Goal: Find specific page/section: Find specific page/section

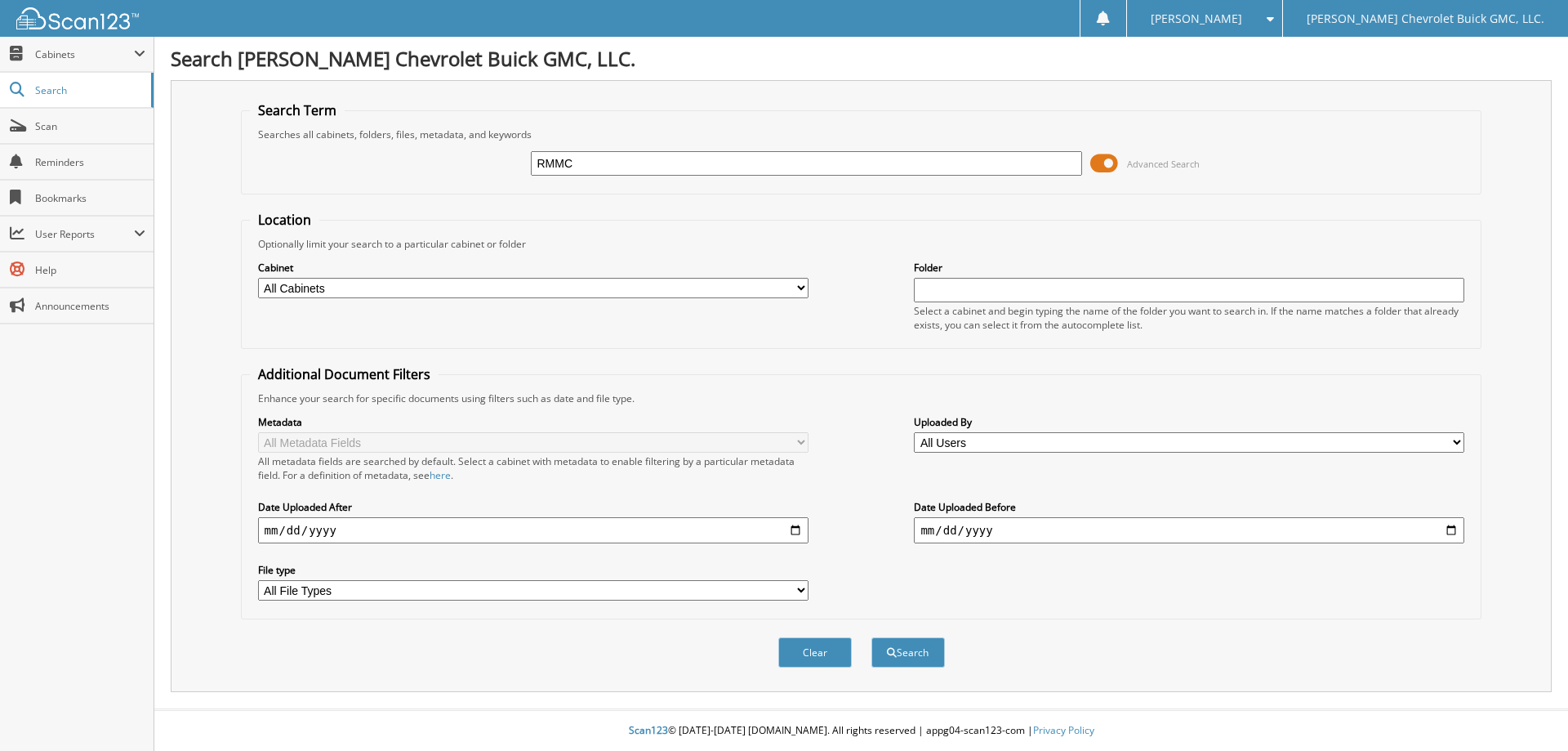
type input "RMMC"
click at [871, 637] on button "Search" at bounding box center [908, 652] width 74 height 30
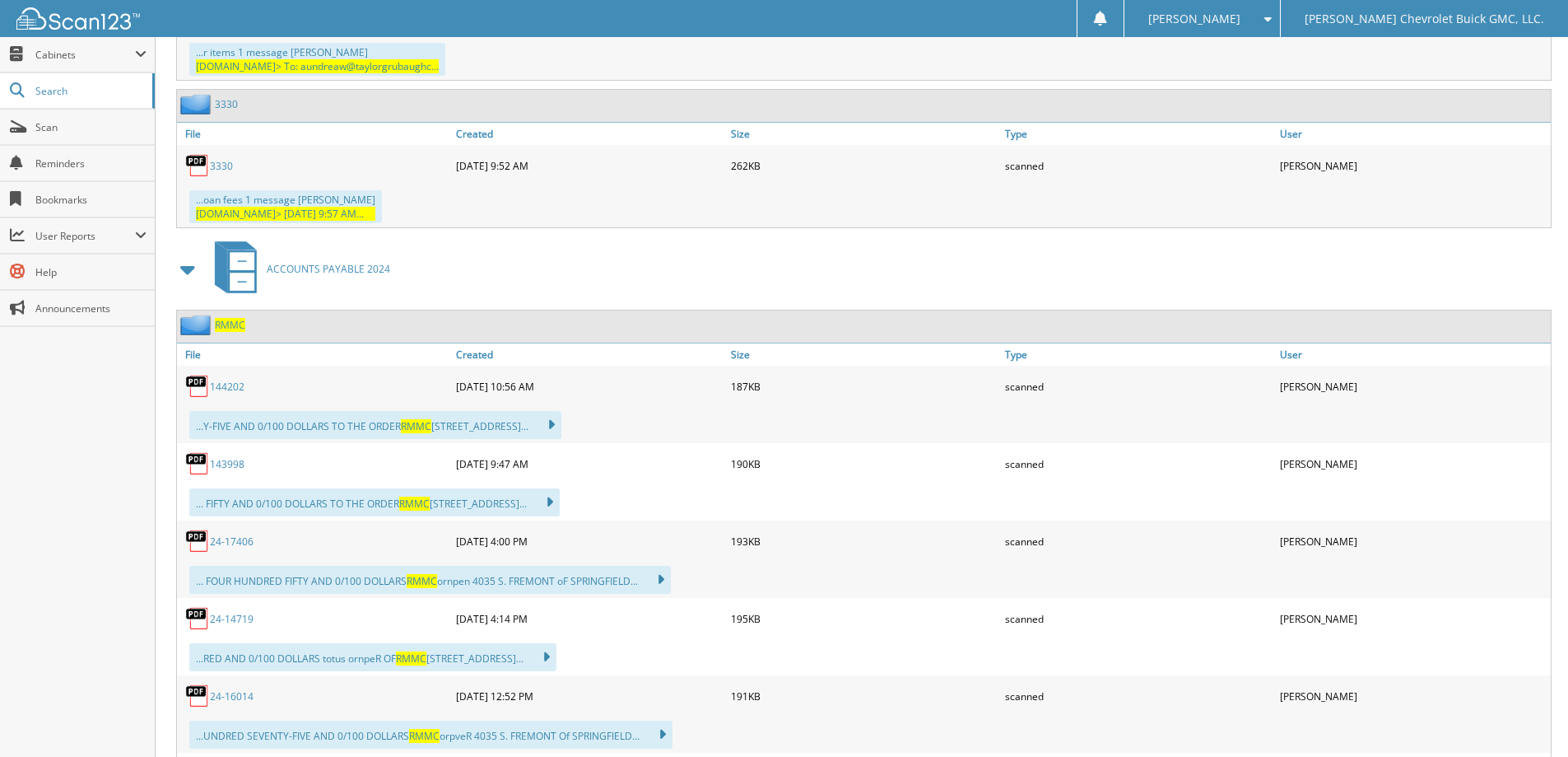
scroll to position [4117, 0]
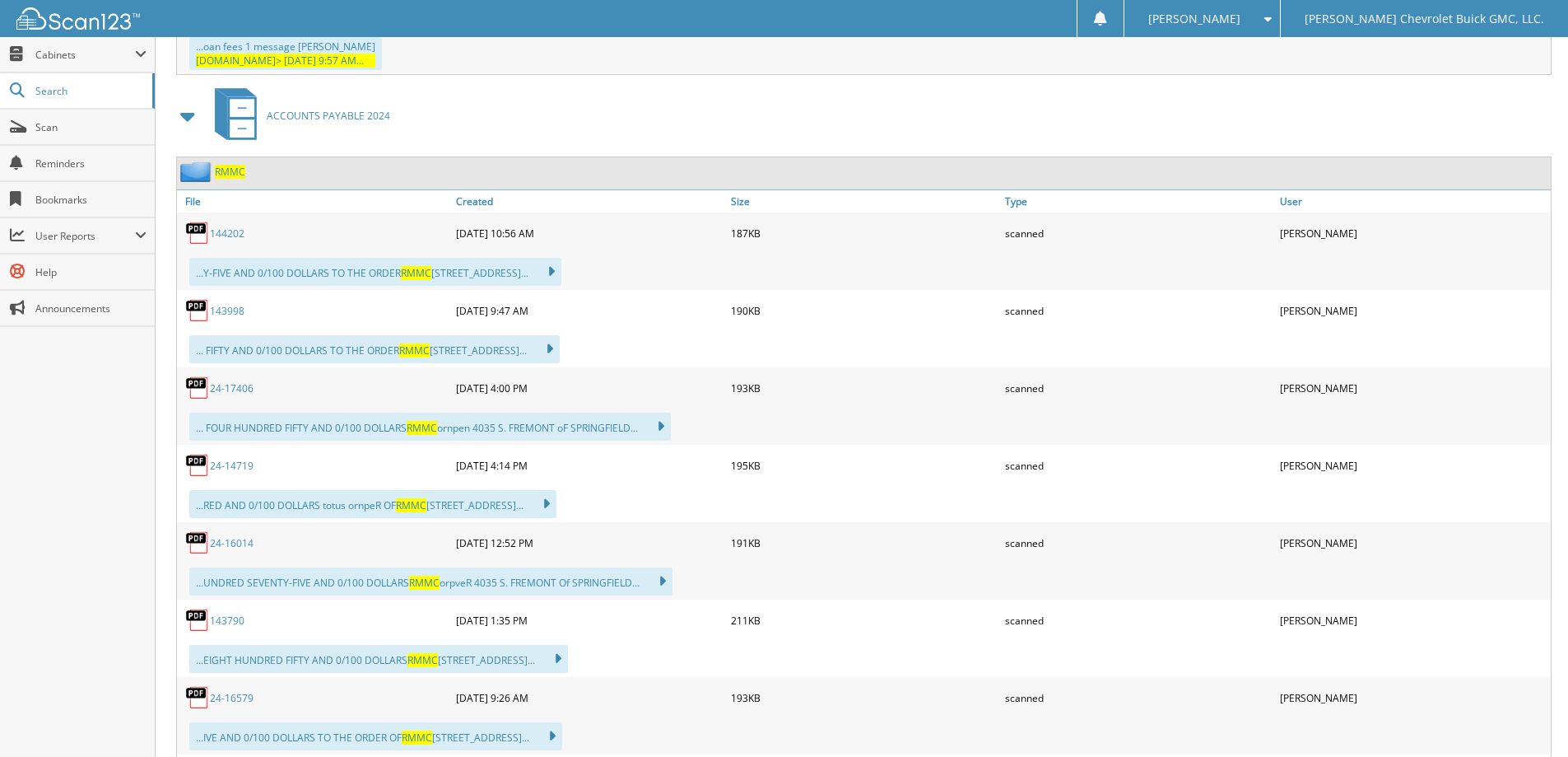
click at [227, 381] on link "24-17406" at bounding box center [231, 387] width 43 height 14
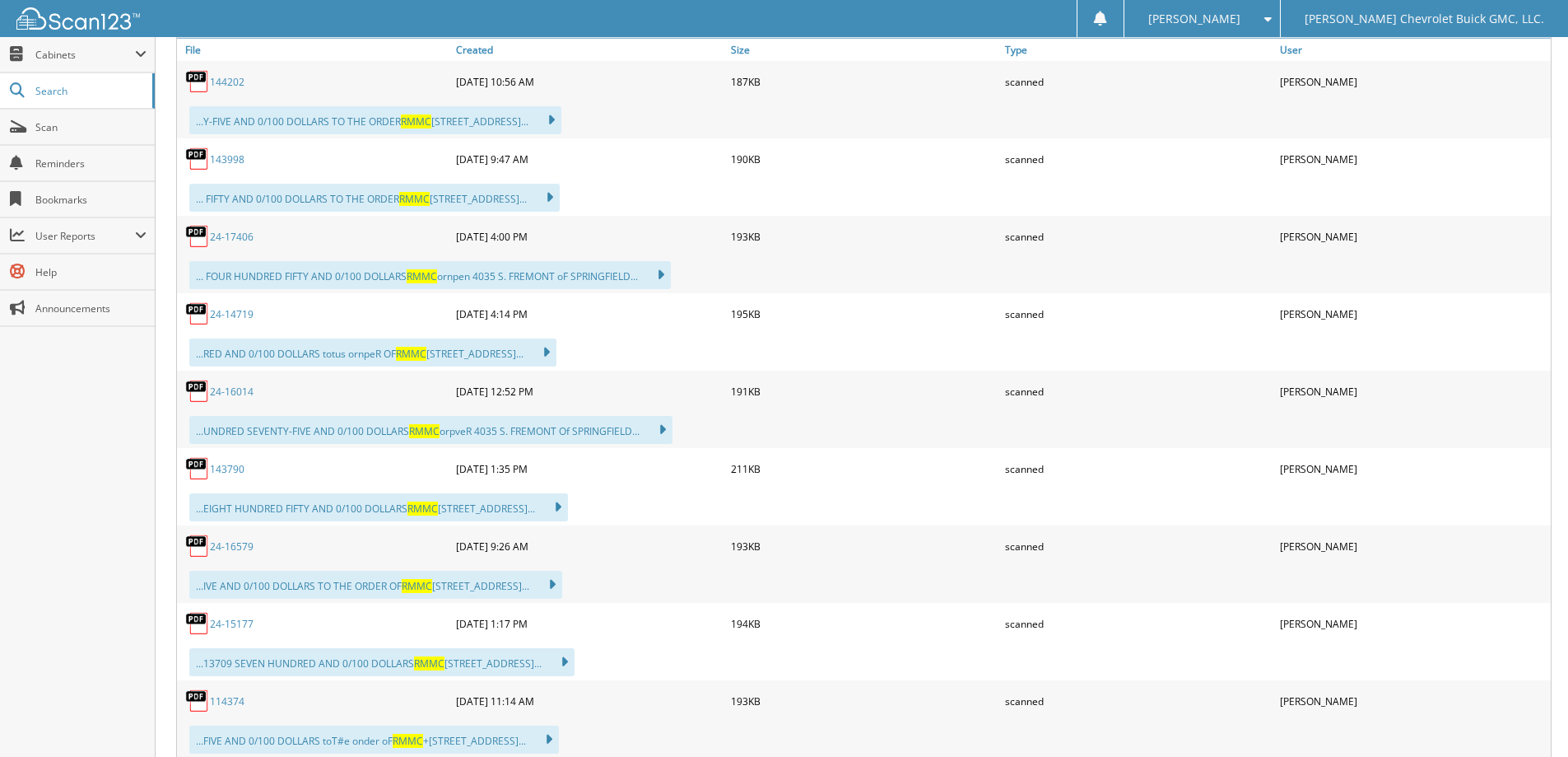
scroll to position [4282, 0]
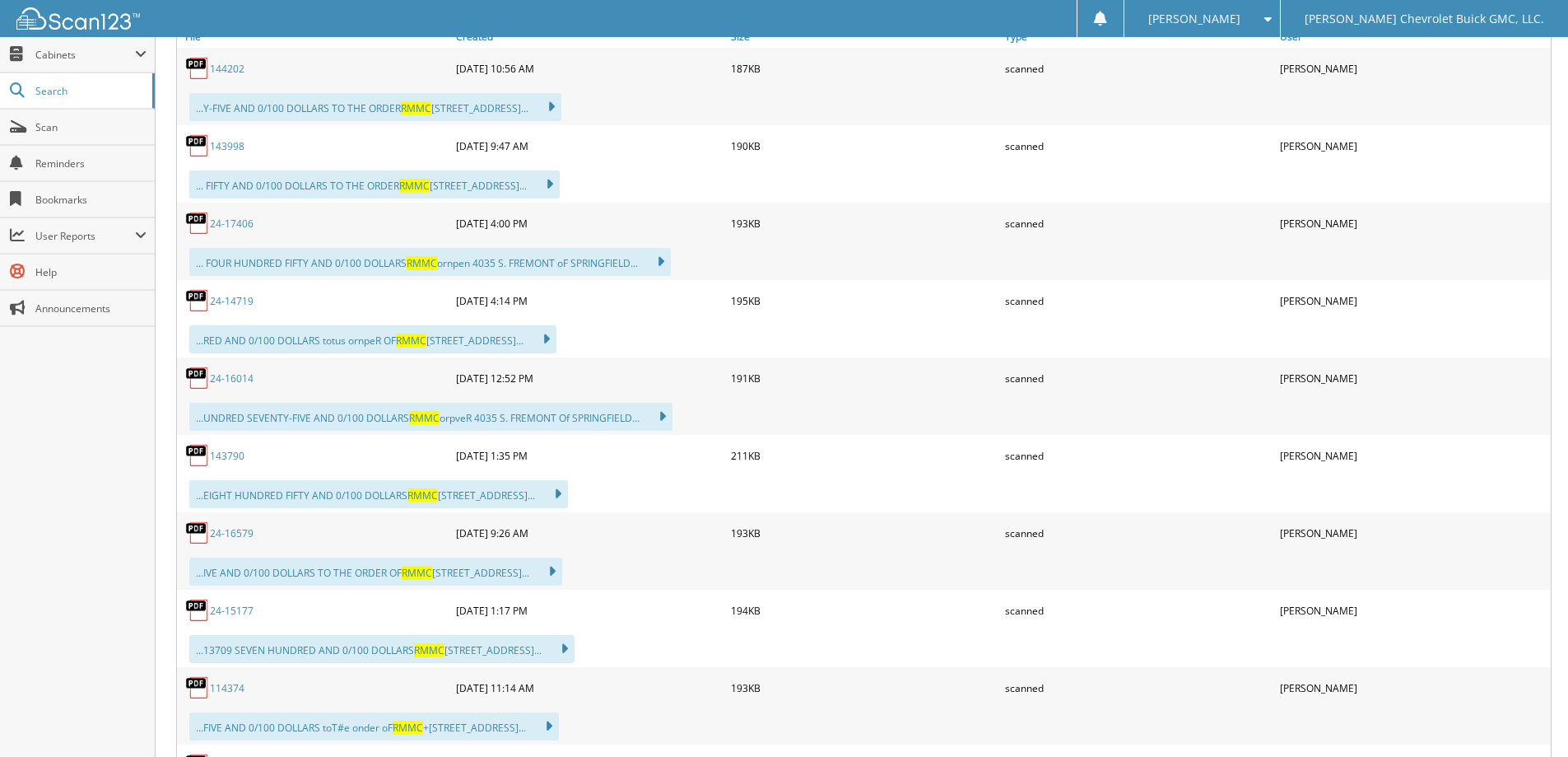
click at [238, 216] on link "24-17406" at bounding box center [231, 223] width 43 height 14
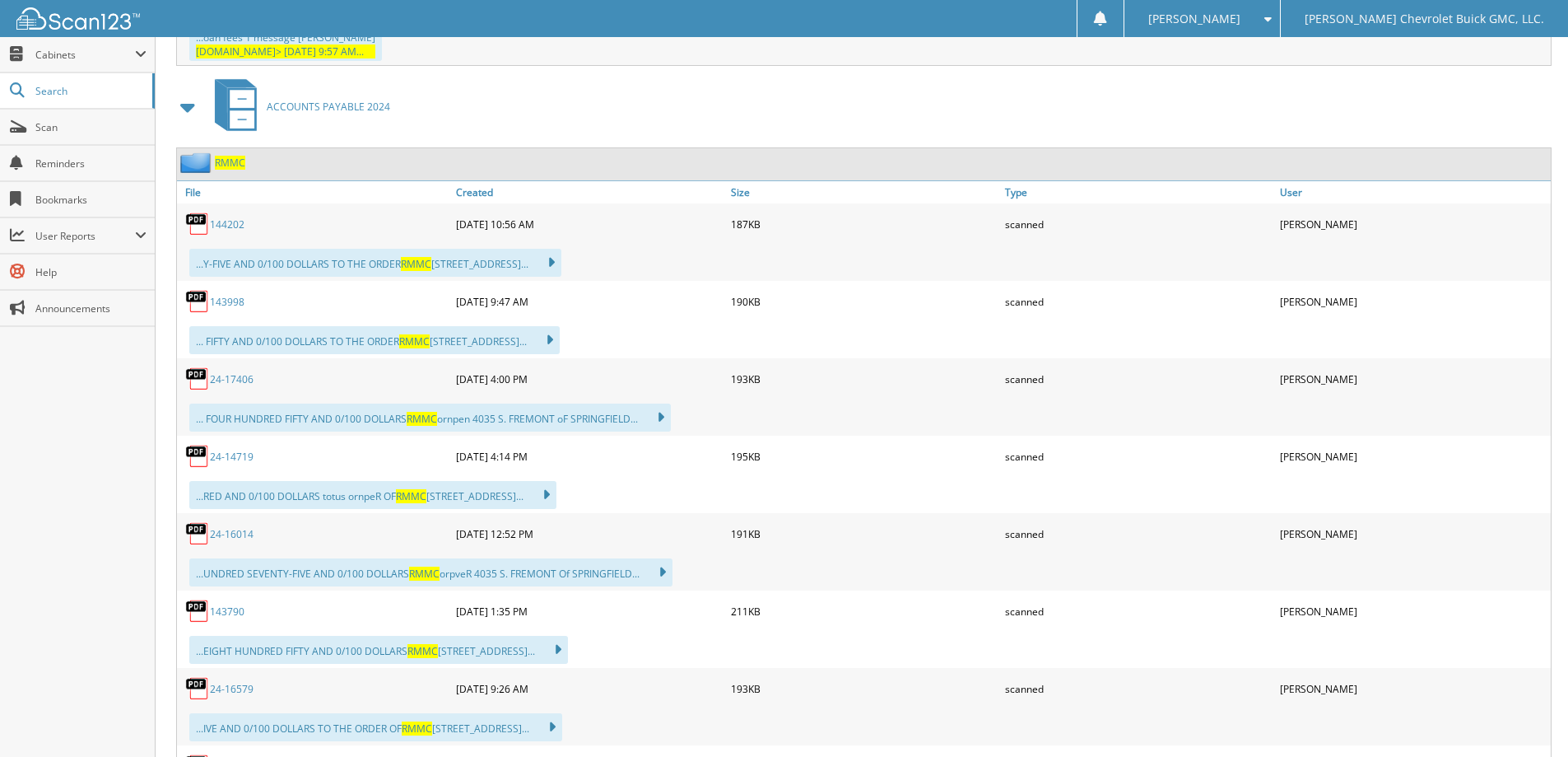
scroll to position [4117, 0]
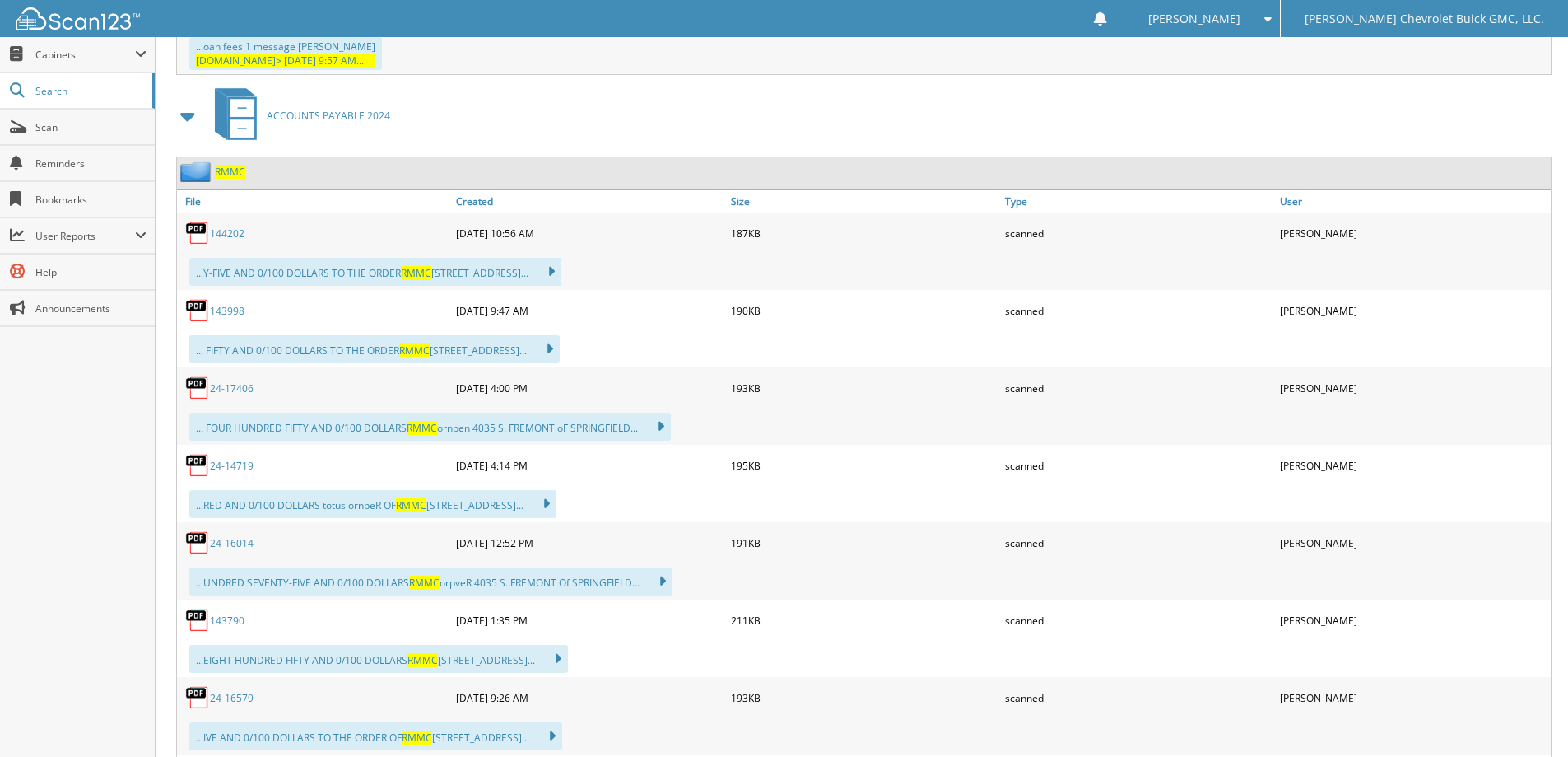
click at [220, 304] on link "143998" at bounding box center [227, 310] width 35 height 14
click at [232, 226] on link "144202" at bounding box center [227, 233] width 35 height 14
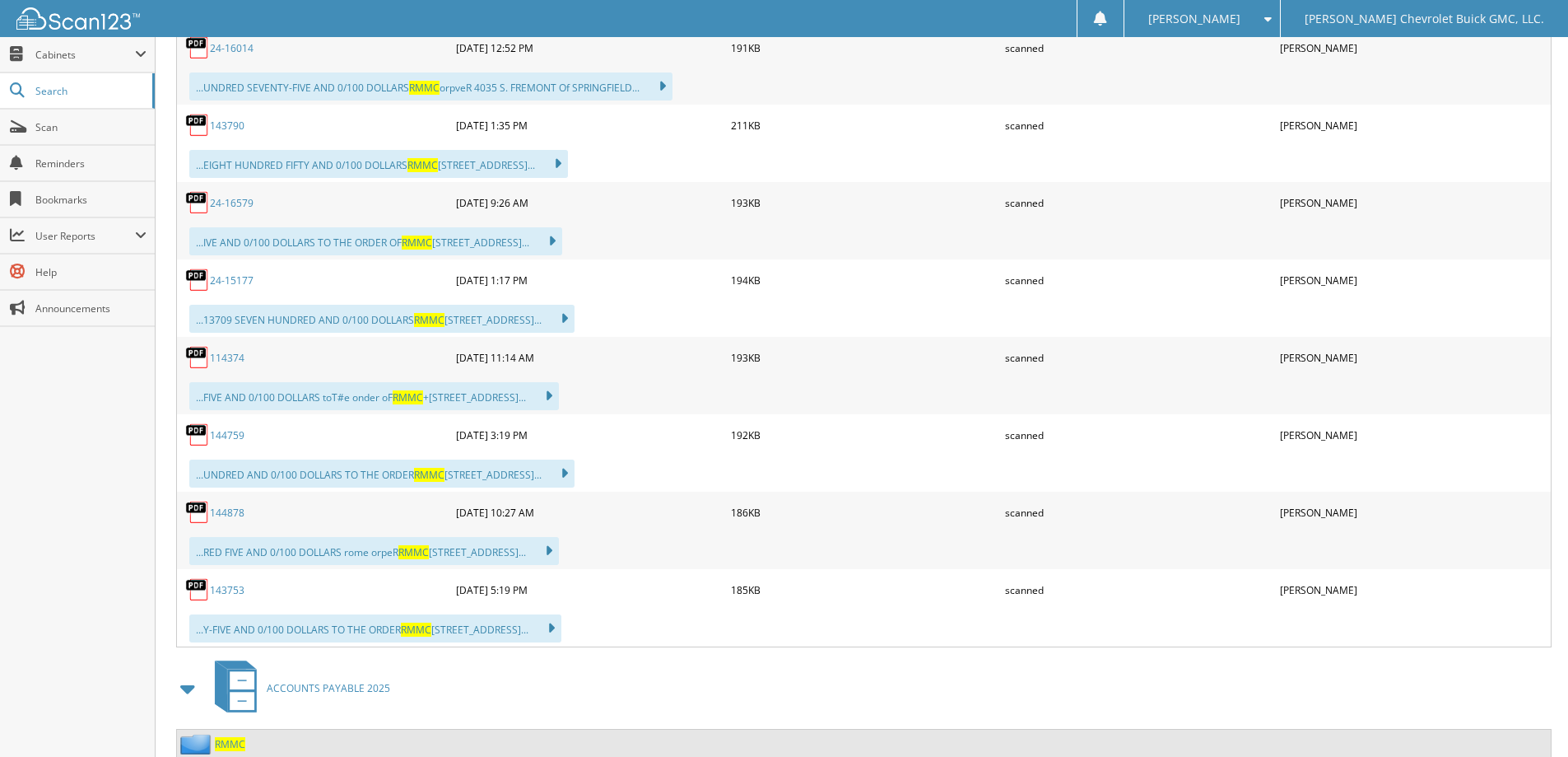
scroll to position [4693, 0]
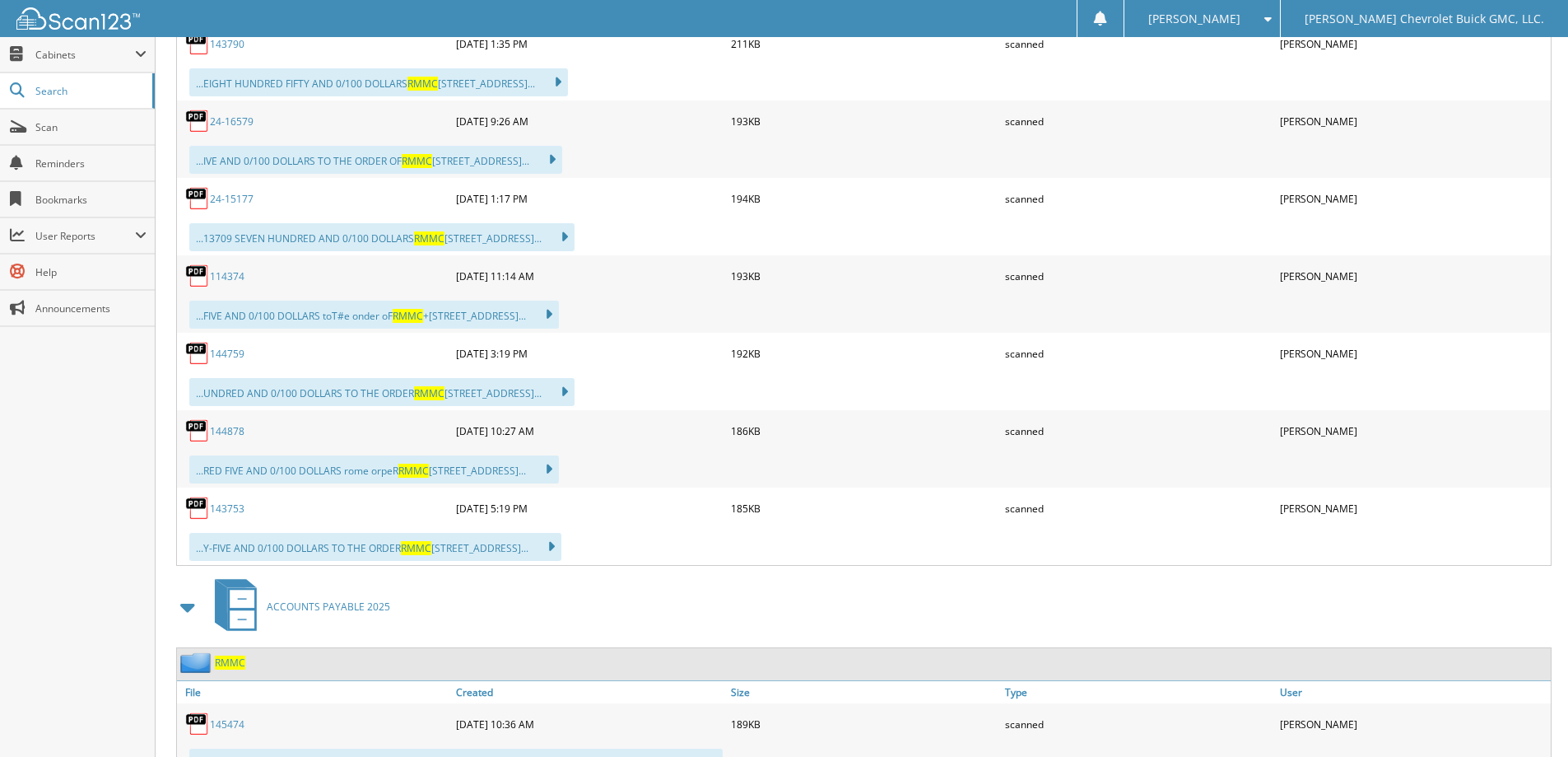
click at [219, 501] on link "143753" at bounding box center [227, 508] width 35 height 14
click at [235, 424] on link "144878" at bounding box center [227, 430] width 35 height 14
click at [223, 347] on link "144759" at bounding box center [227, 353] width 35 height 14
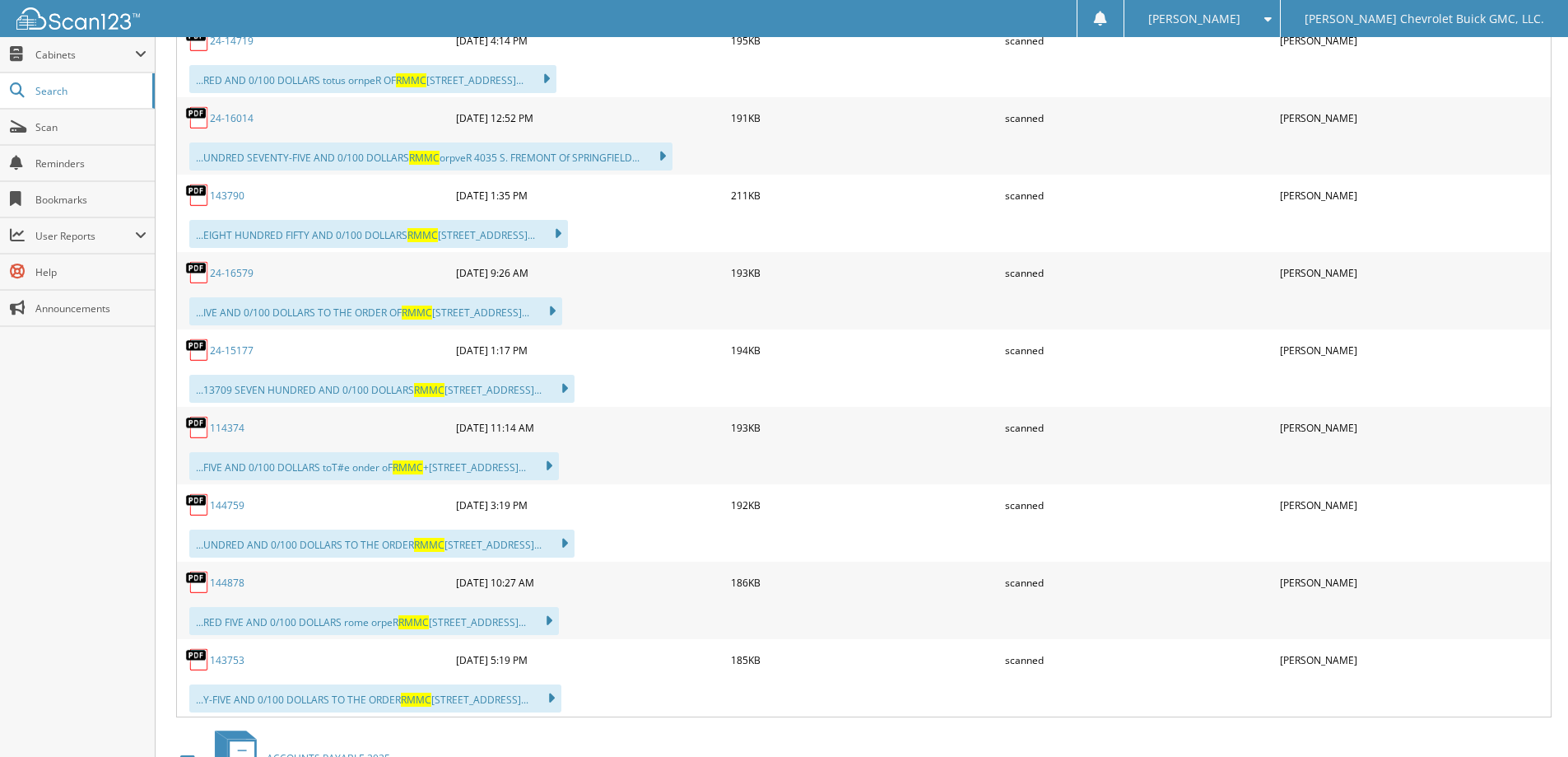
scroll to position [4528, 0]
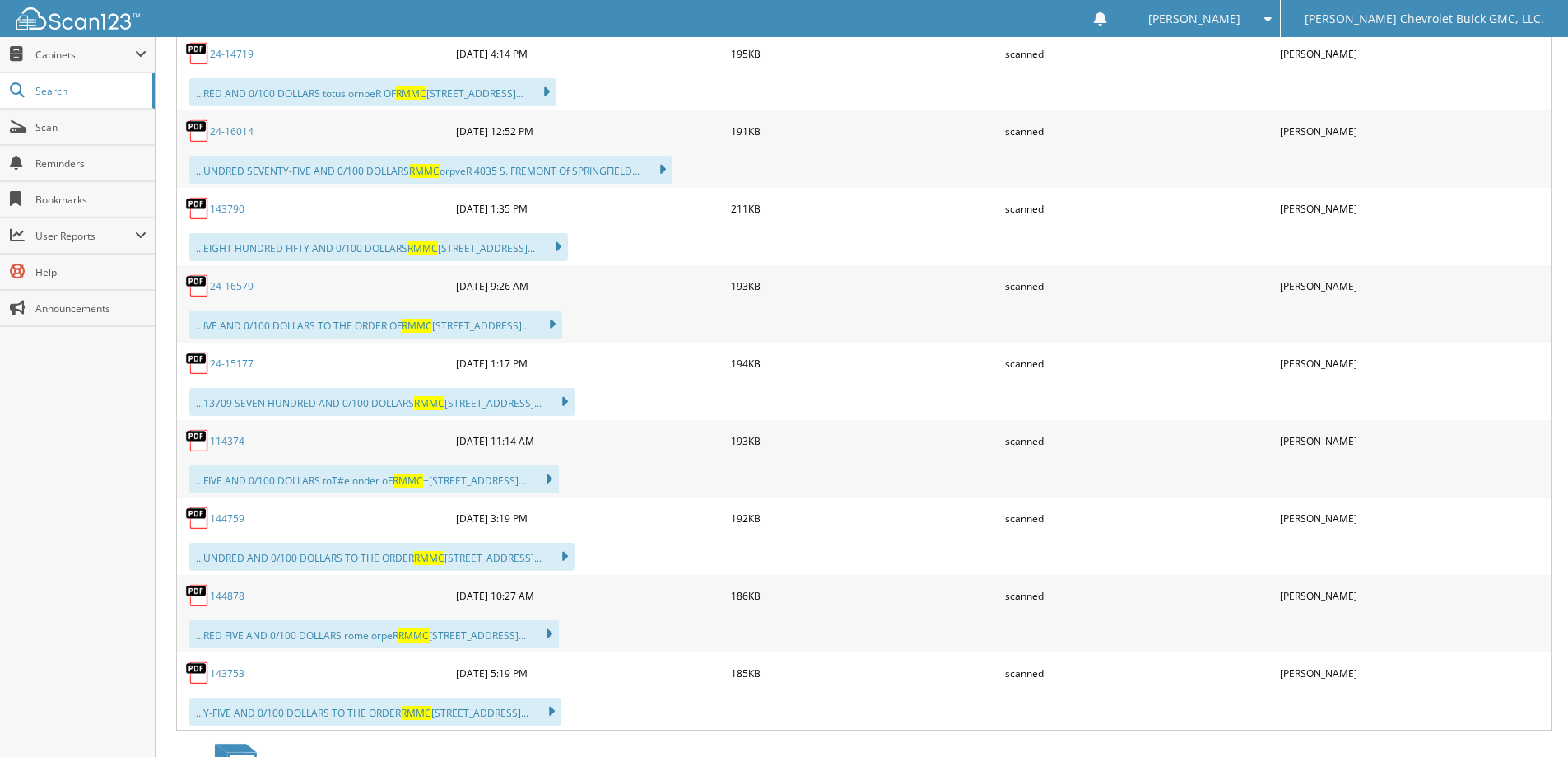
click at [227, 434] on link "114374" at bounding box center [227, 441] width 35 height 14
click at [236, 357] on link "24-15177" at bounding box center [231, 363] width 43 height 14
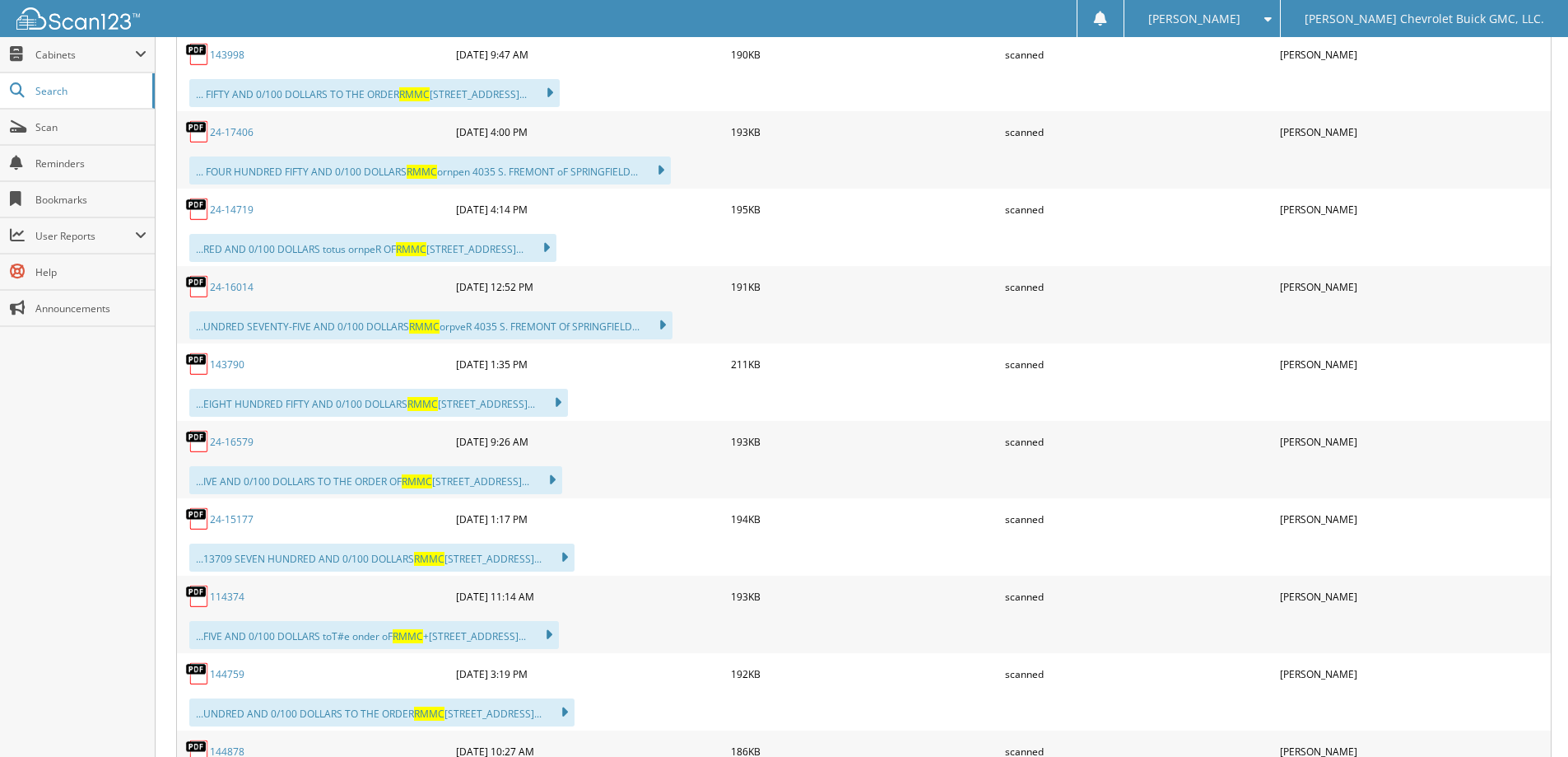
scroll to position [4364, 0]
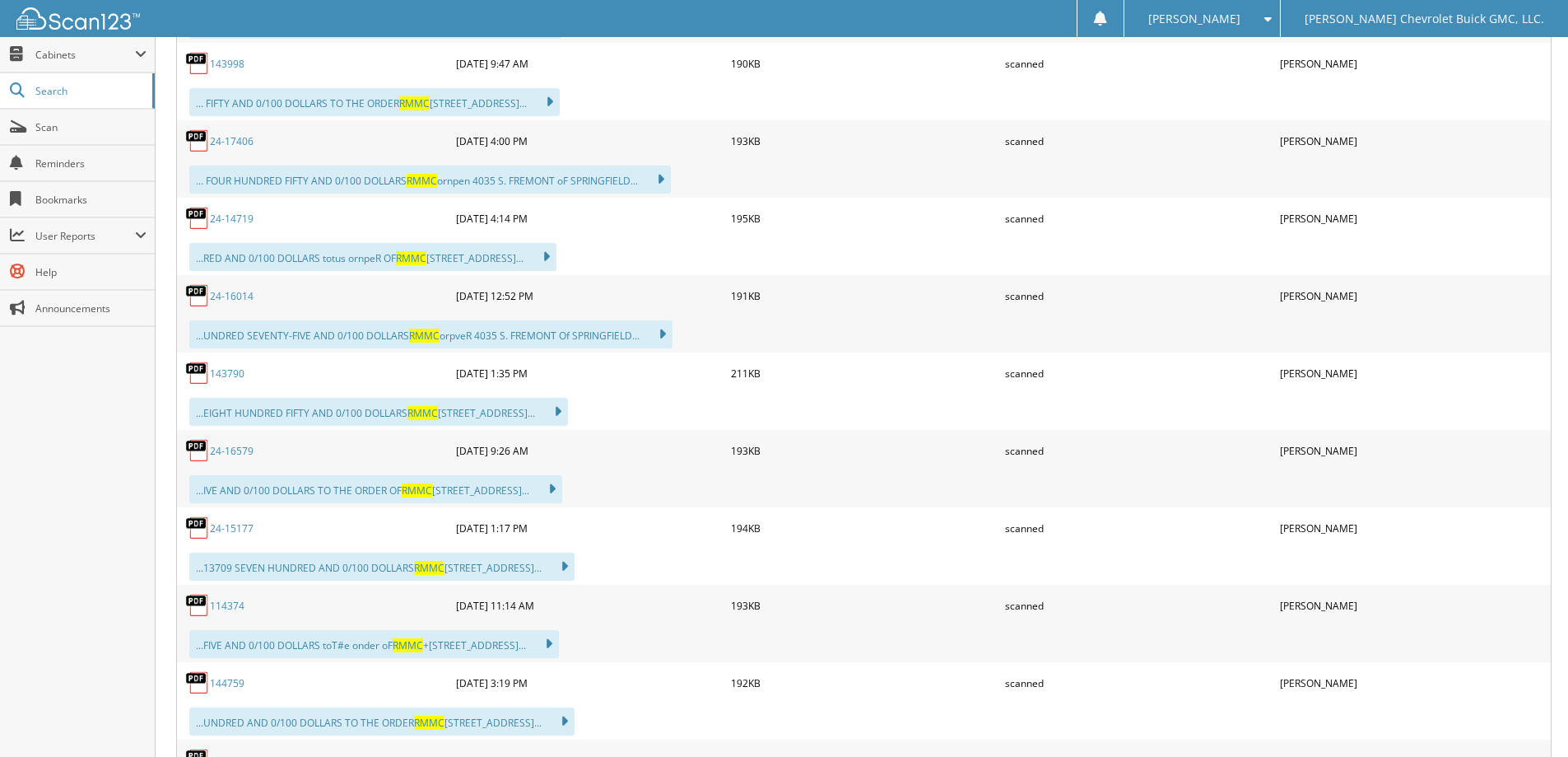
click at [232, 443] on link "24-16579" at bounding box center [231, 450] width 43 height 14
click at [230, 366] on link "143790" at bounding box center [227, 373] width 35 height 14
click at [247, 289] on link "24-16014" at bounding box center [231, 295] width 43 height 14
click at [241, 212] on link "24-14719" at bounding box center [231, 218] width 43 height 14
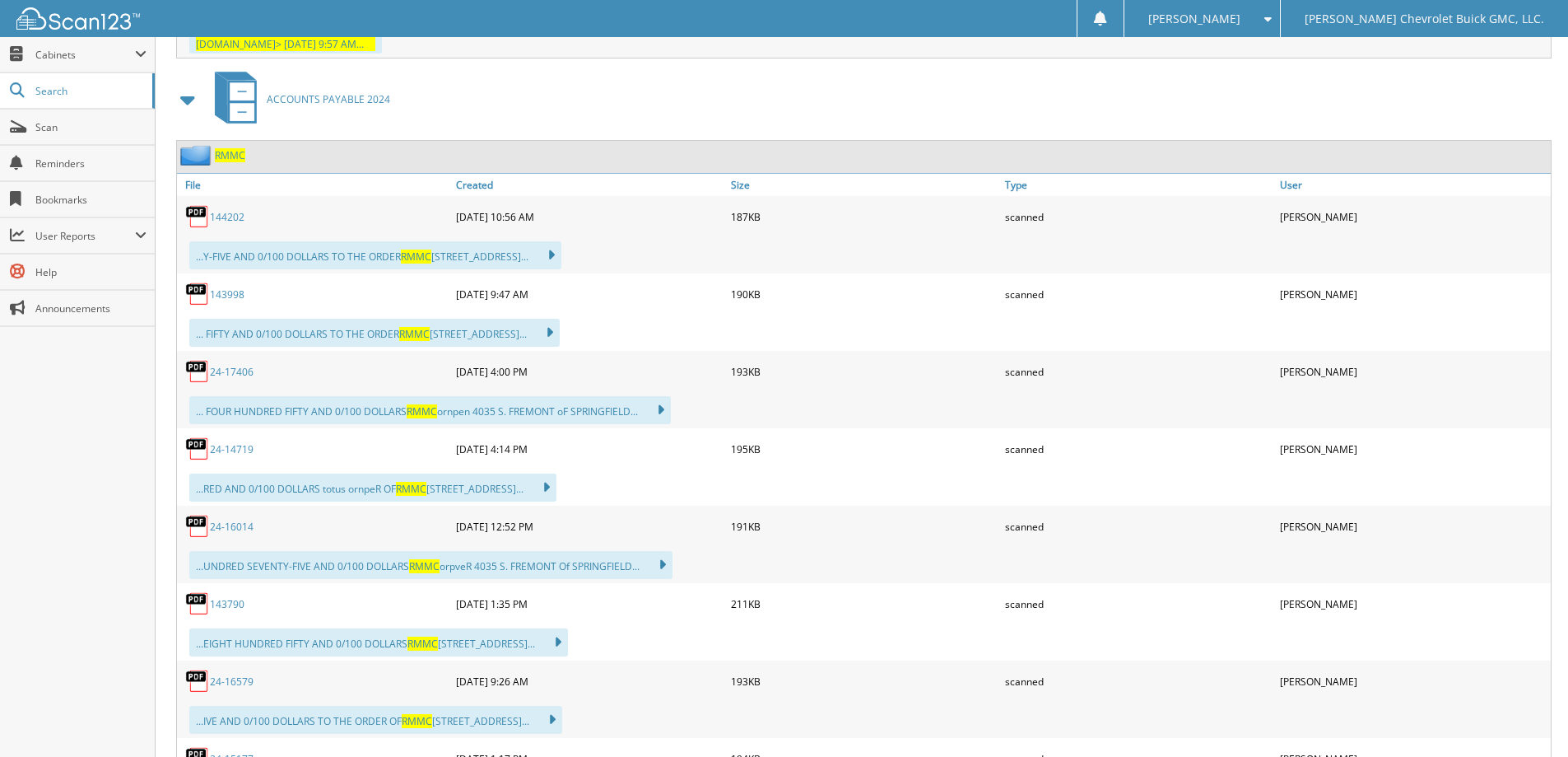
scroll to position [4117, 0]
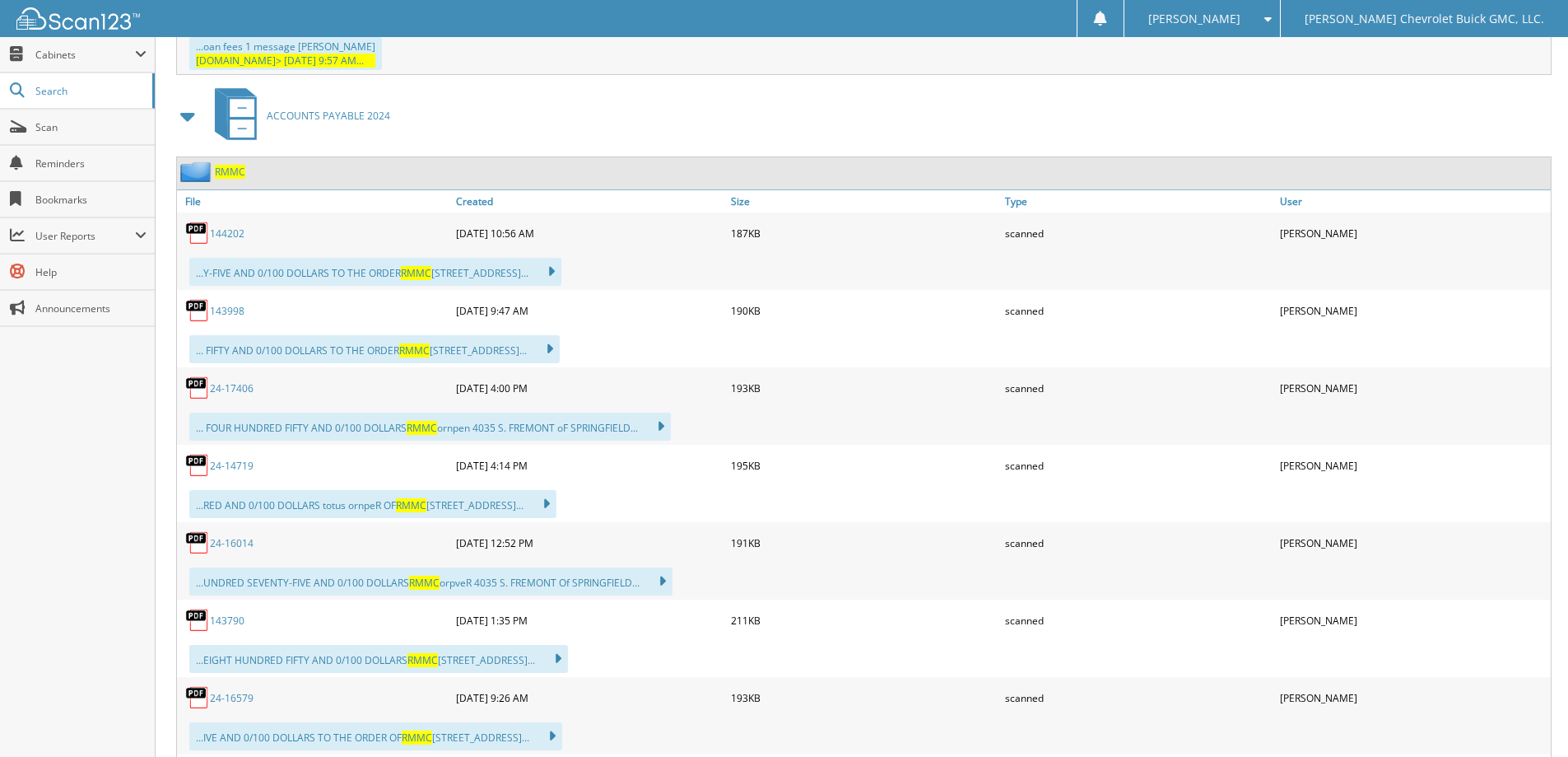
click at [238, 381] on link "24-17406" at bounding box center [231, 387] width 43 height 14
click at [223, 304] on link "143998" at bounding box center [227, 310] width 35 height 14
click at [228, 226] on link "144202" at bounding box center [227, 233] width 35 height 14
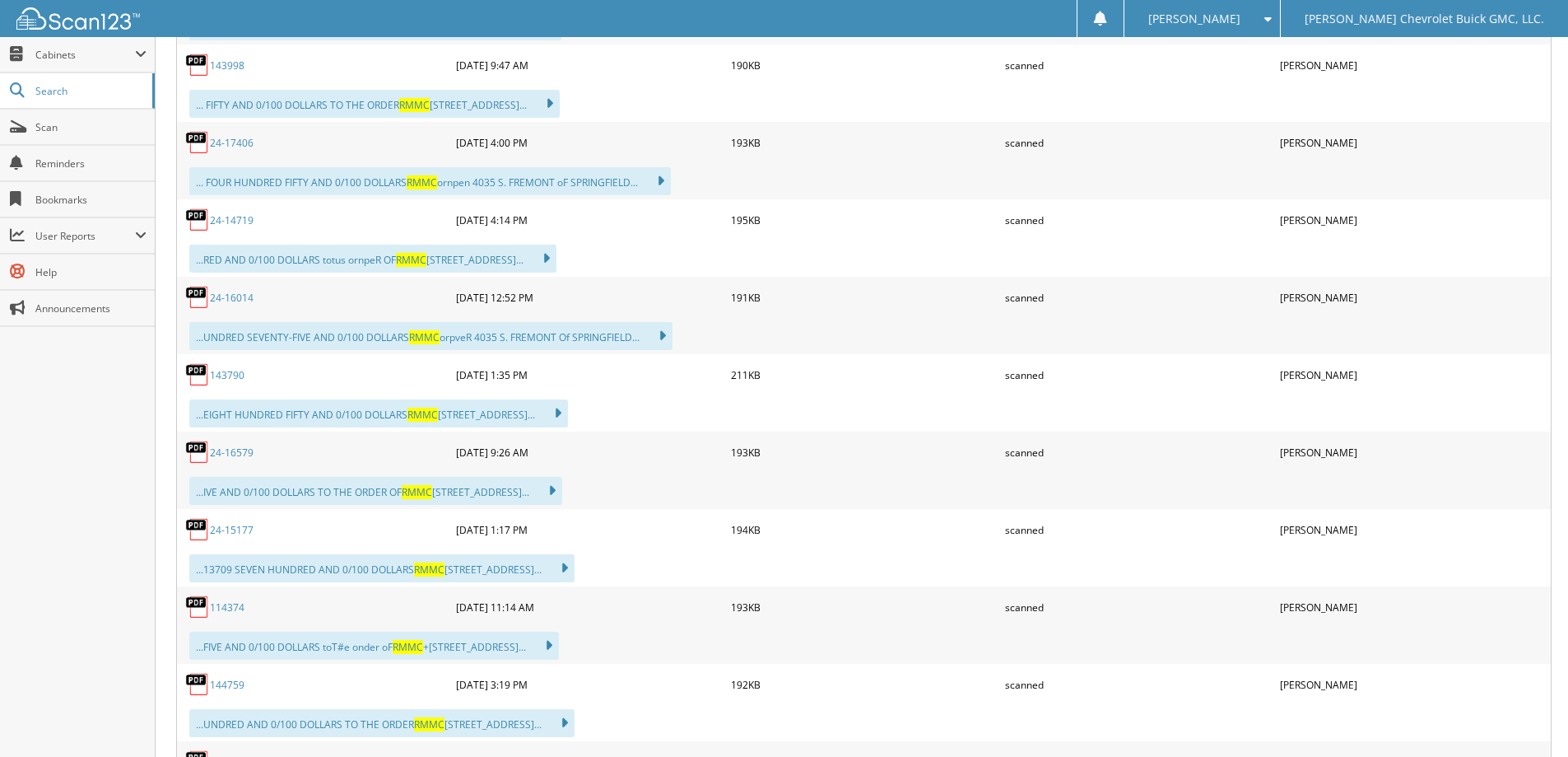
scroll to position [4364, 0]
click at [235, 212] on link "24-14719" at bounding box center [231, 218] width 43 height 14
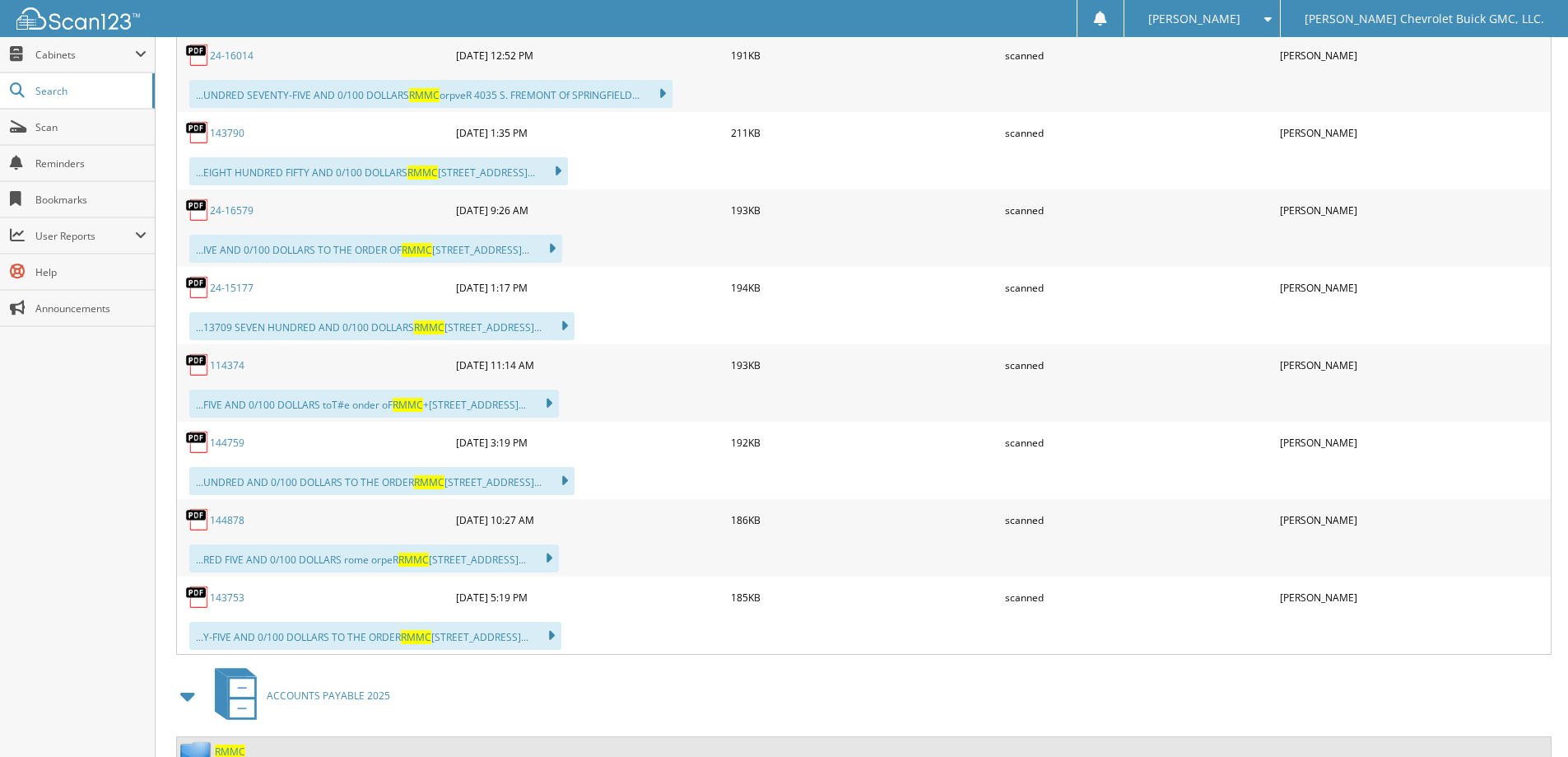
scroll to position [4611, 0]
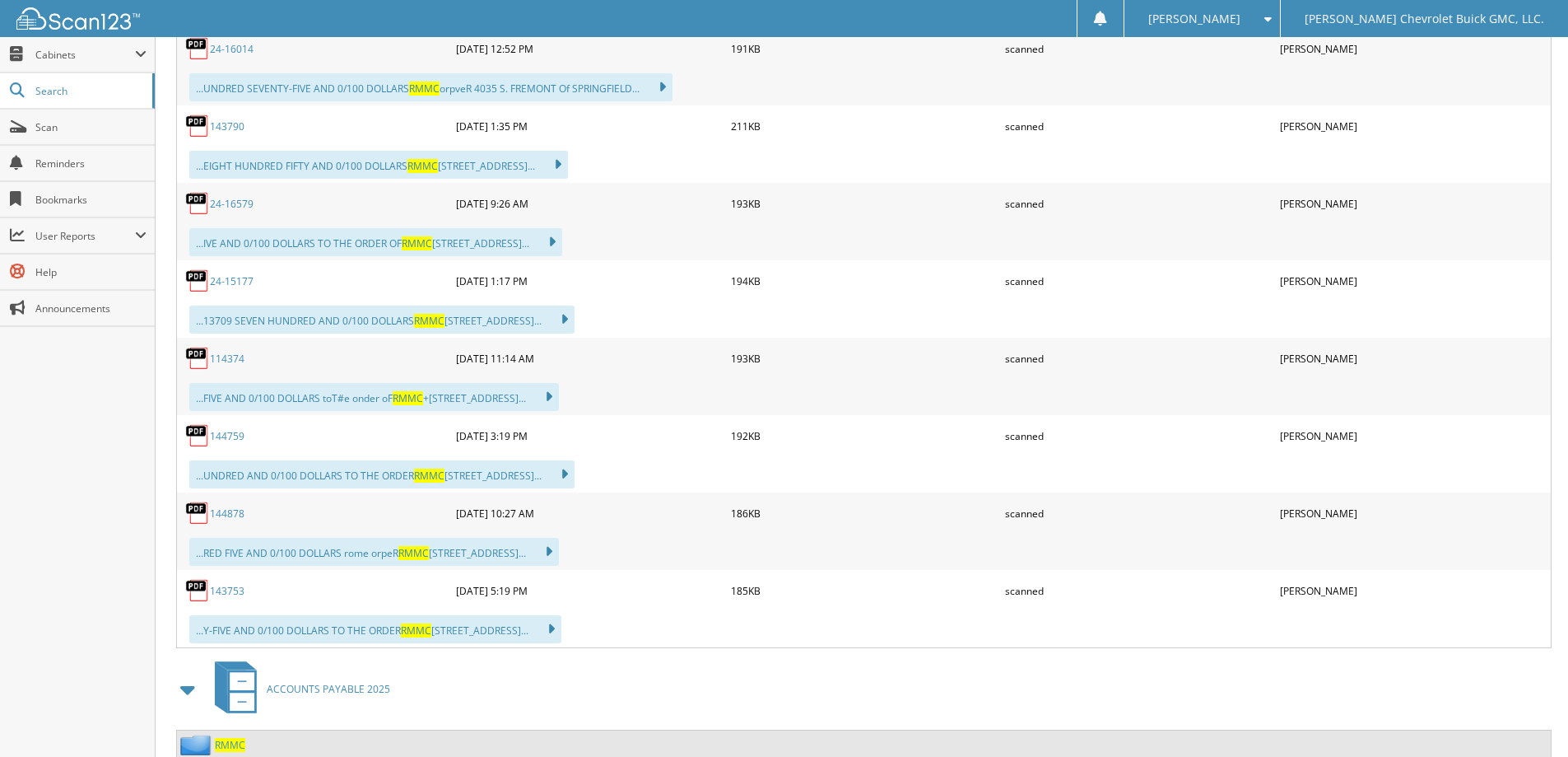
click at [238, 584] on link "143753" at bounding box center [227, 591] width 35 height 14
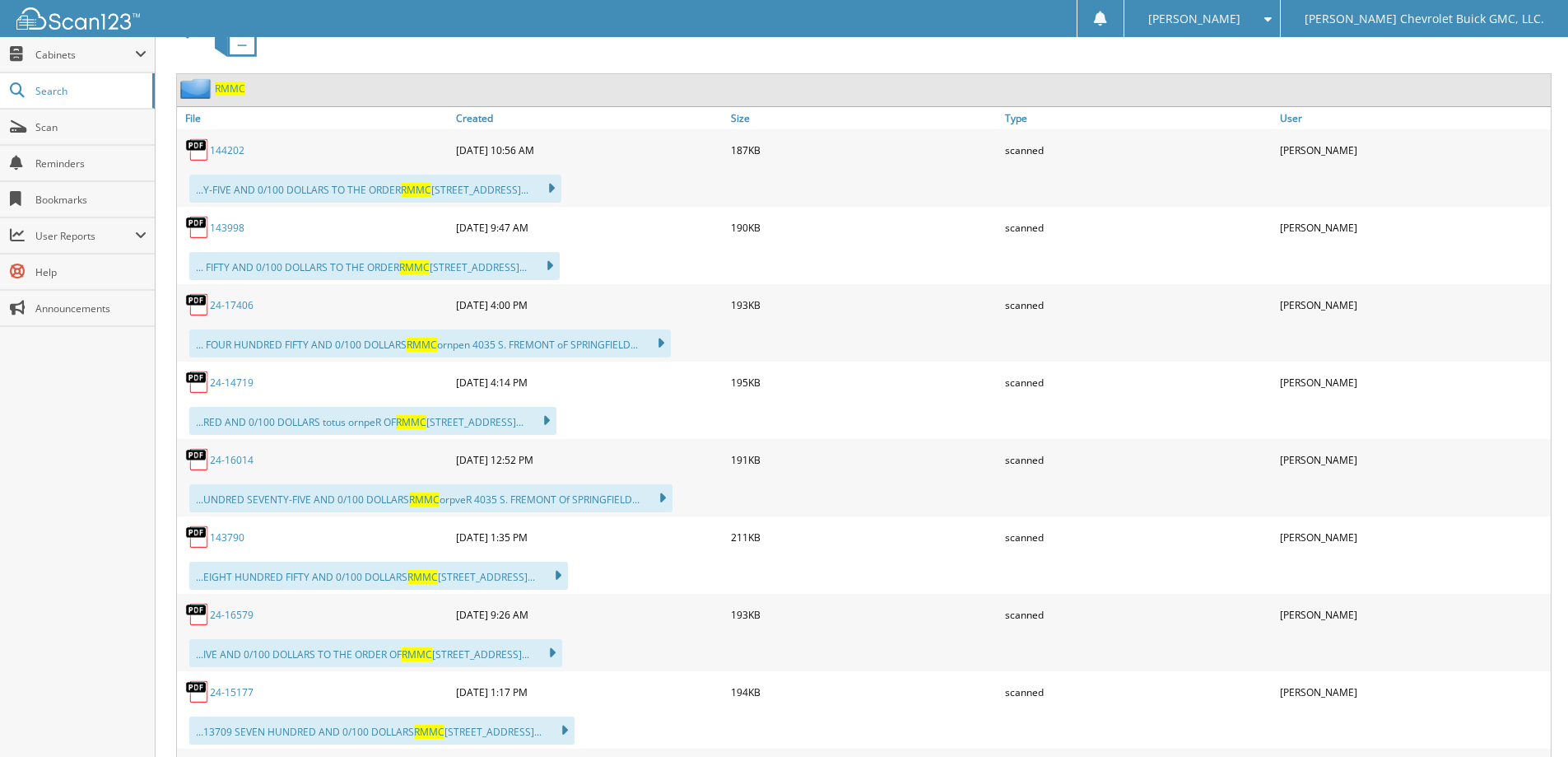
scroll to position [4199, 0]
click at [229, 531] on link "143790" at bounding box center [227, 537] width 35 height 14
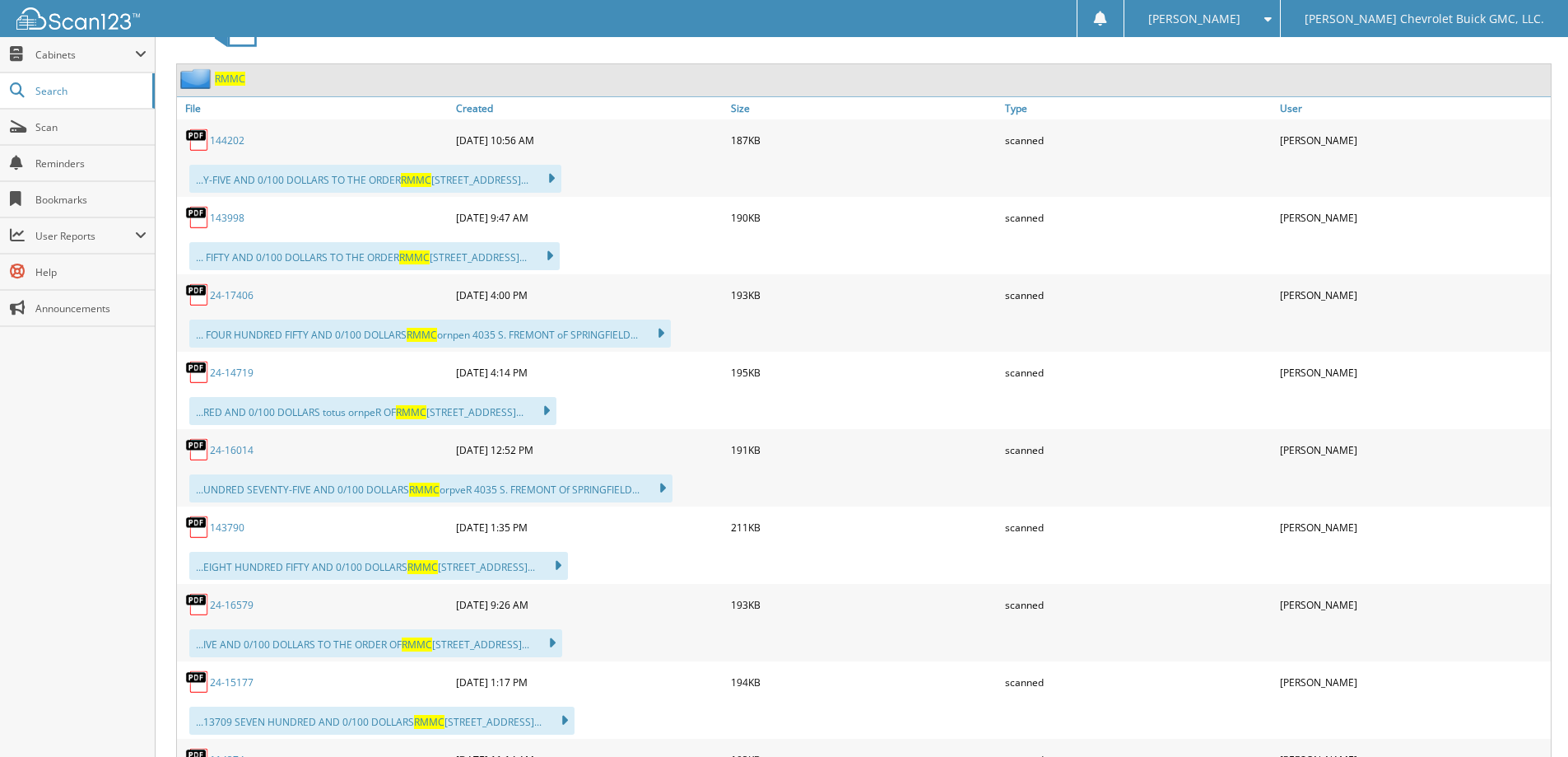
scroll to position [4282, 0]
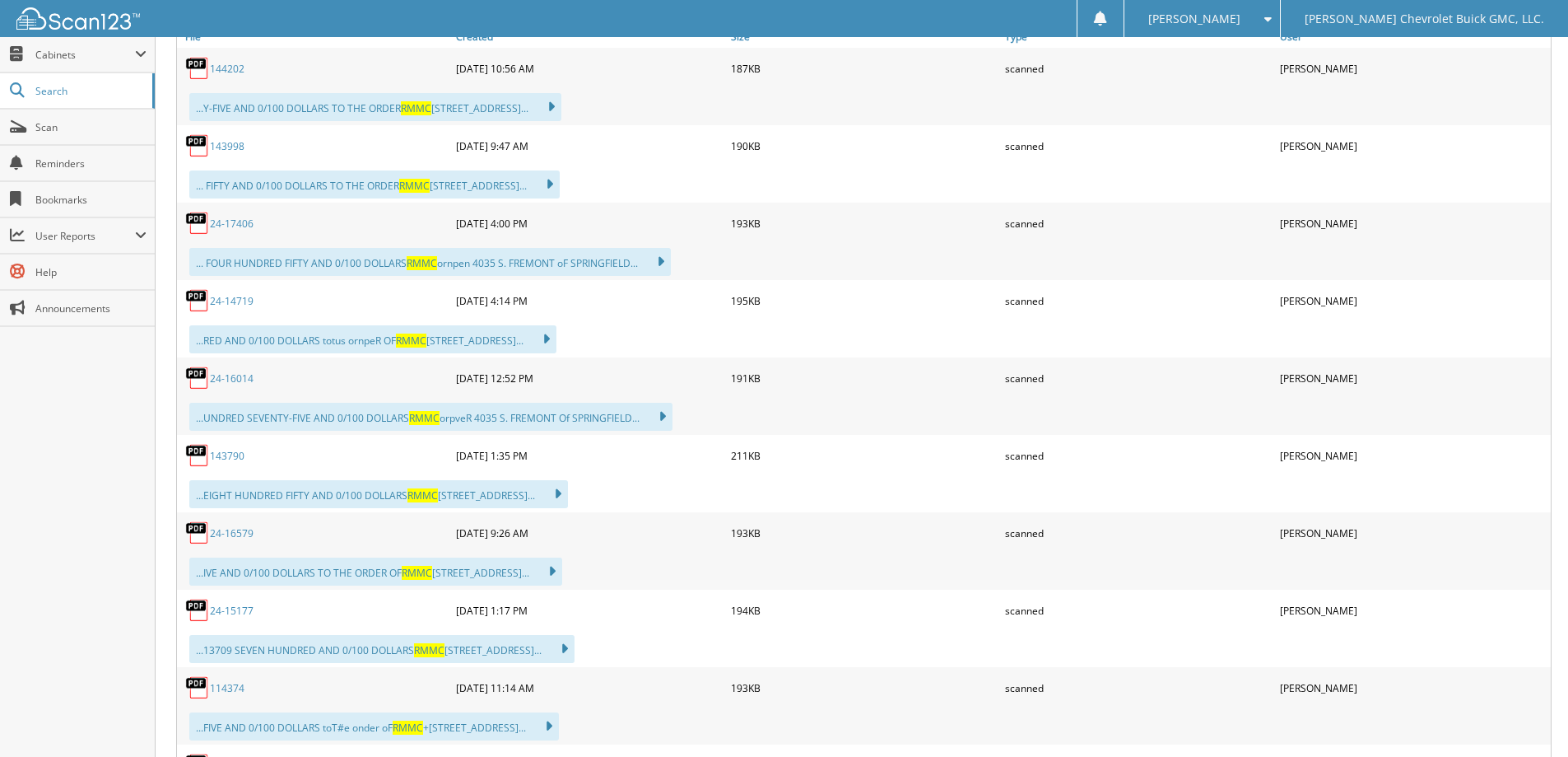
click at [233, 449] on link "143790" at bounding box center [227, 455] width 35 height 14
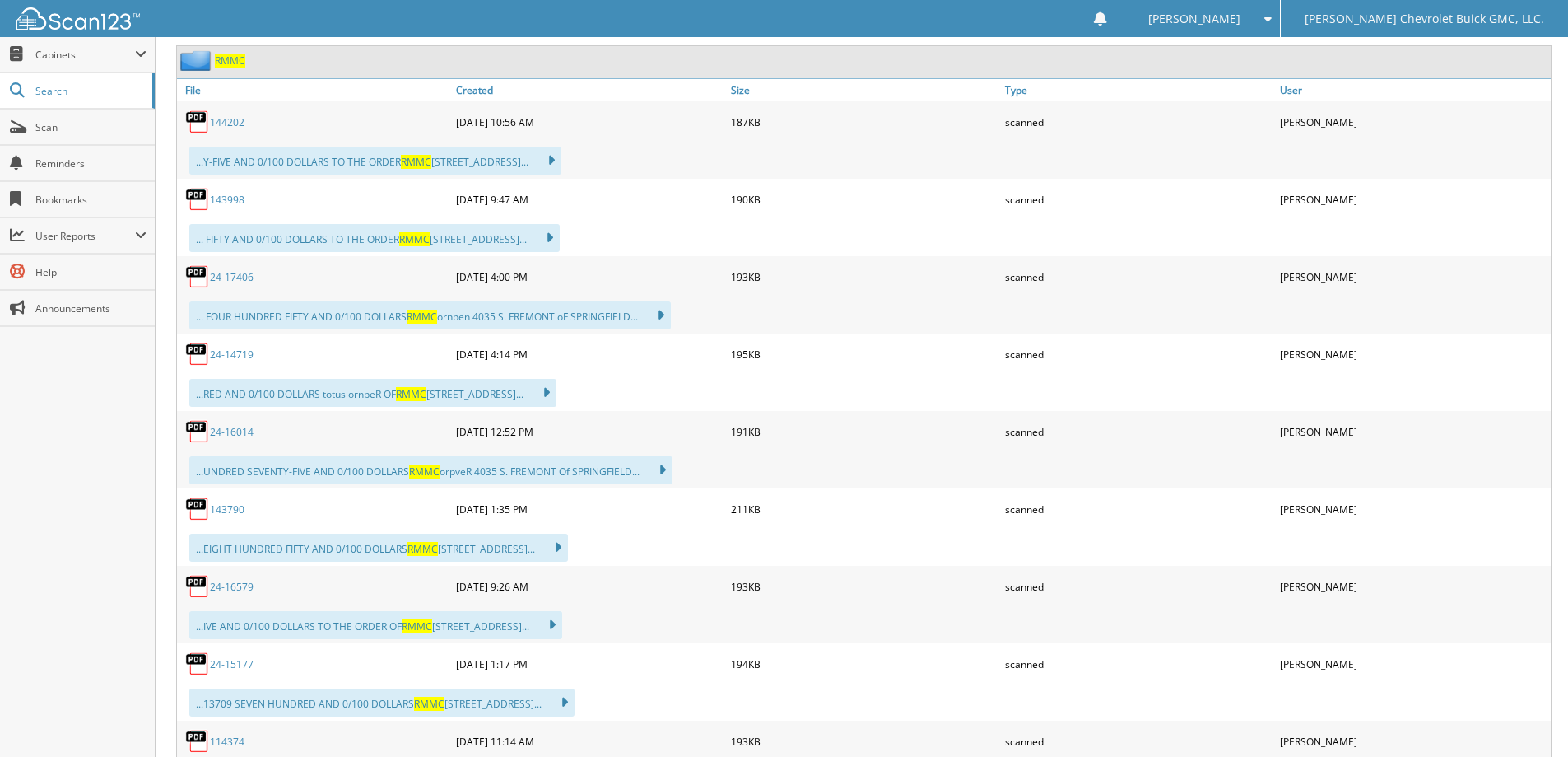
scroll to position [4199, 0]
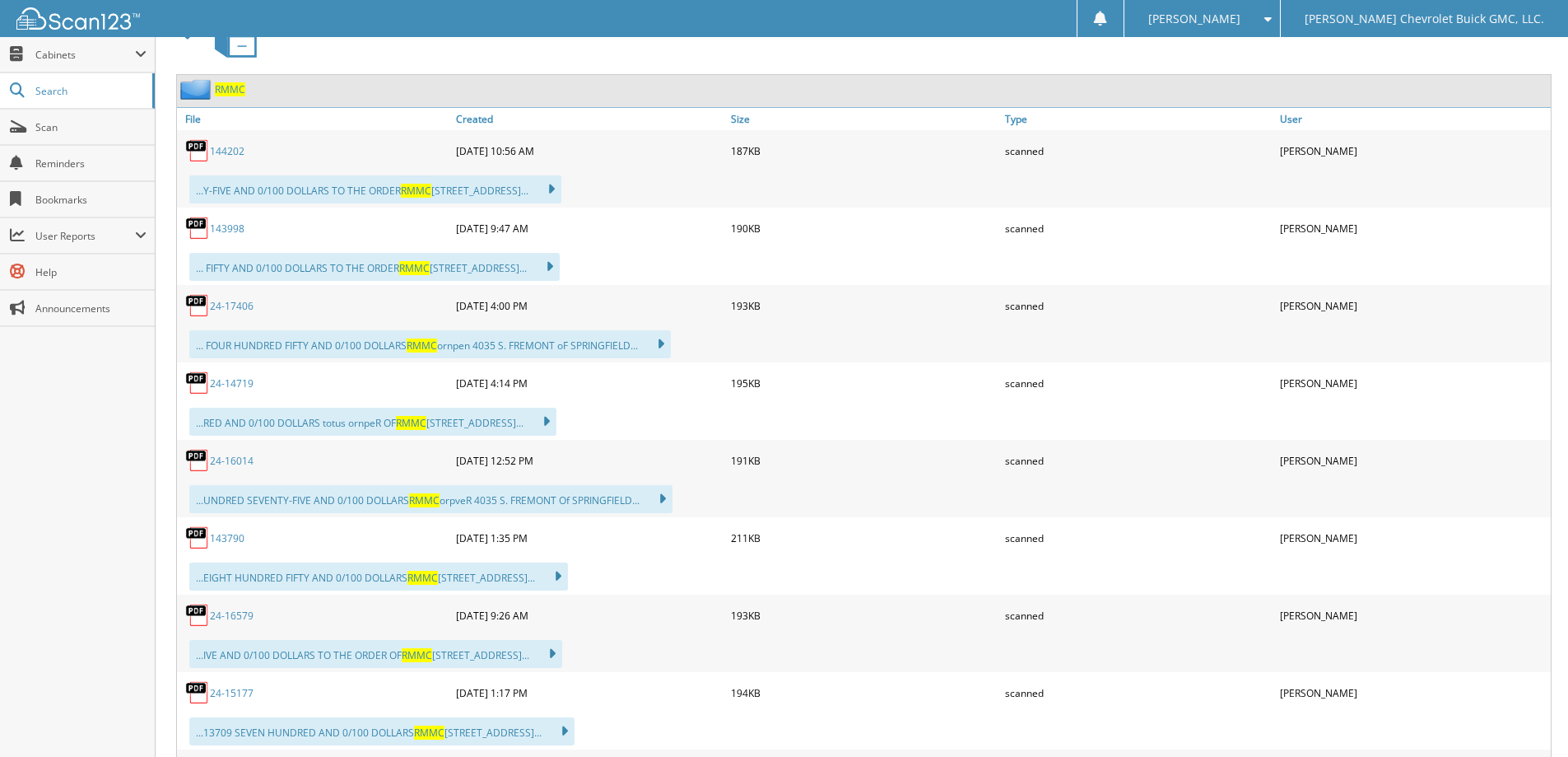
click at [242, 376] on link "24-14719" at bounding box center [231, 383] width 43 height 14
